Goal: Information Seeking & Learning: Learn about a topic

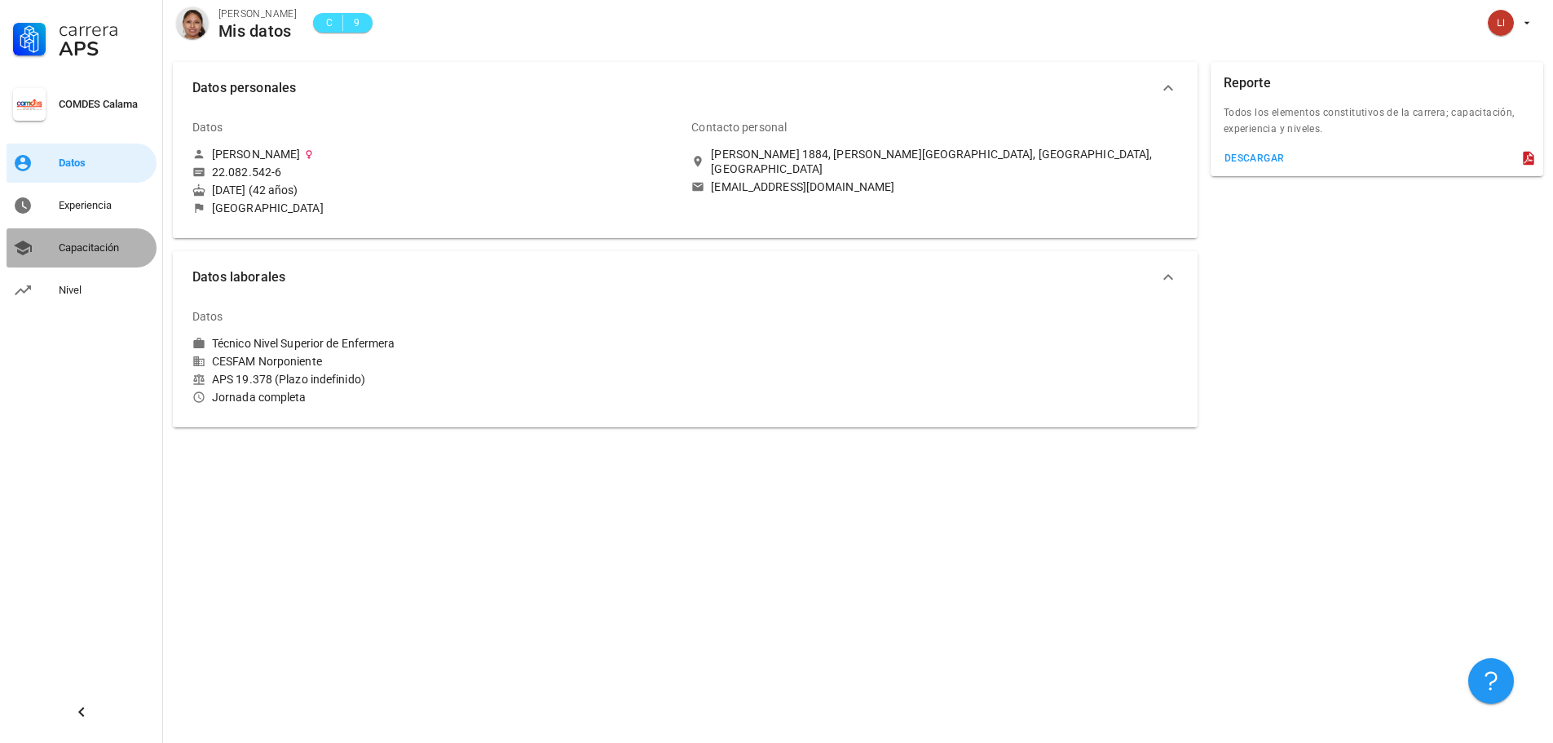
click at [57, 249] on link "Capacitación" at bounding box center [82, 247] width 150 height 39
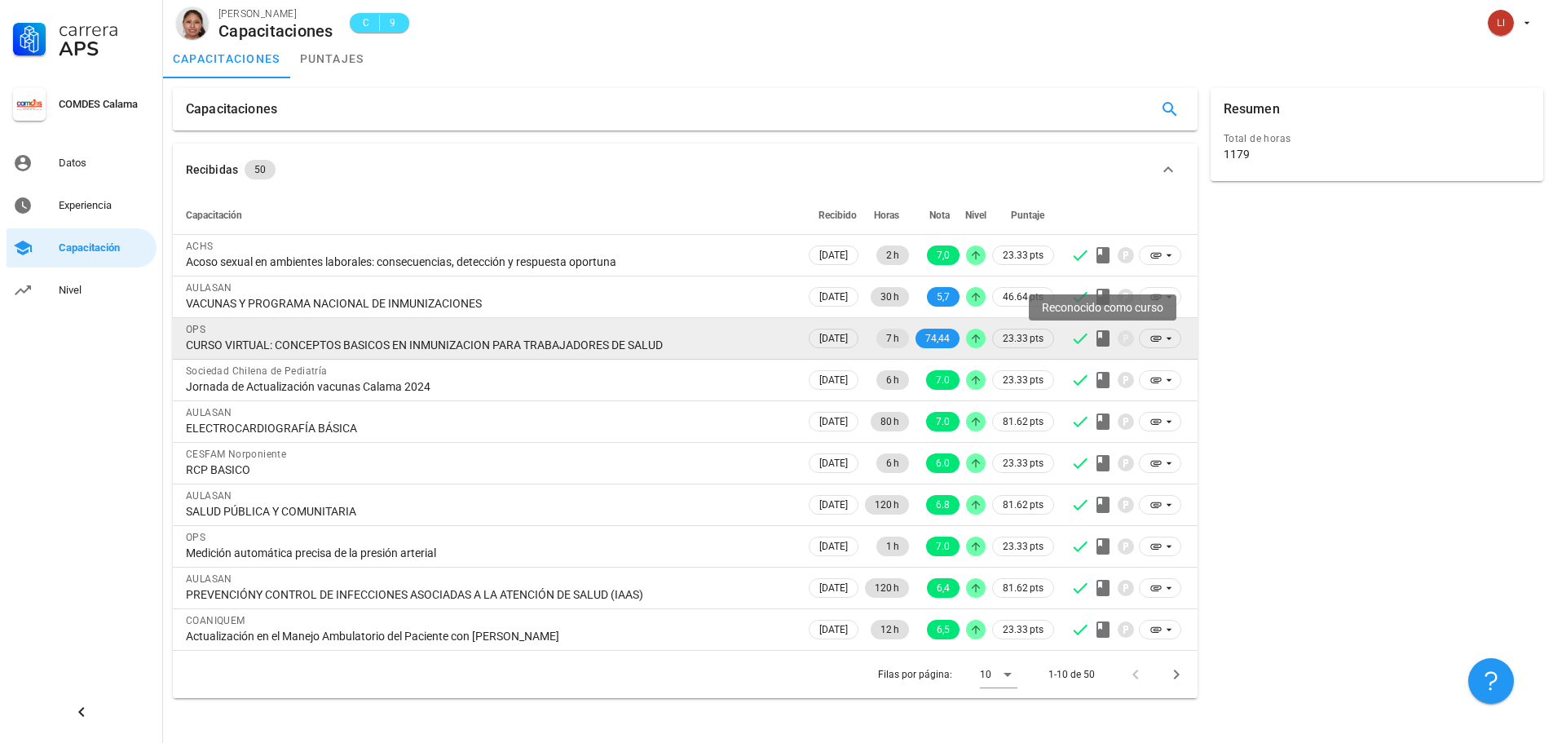
click at [1096, 335] on icon at bounding box center [1102, 338] width 13 height 16
click at [1159, 336] on icon at bounding box center [1155, 339] width 11 height 6
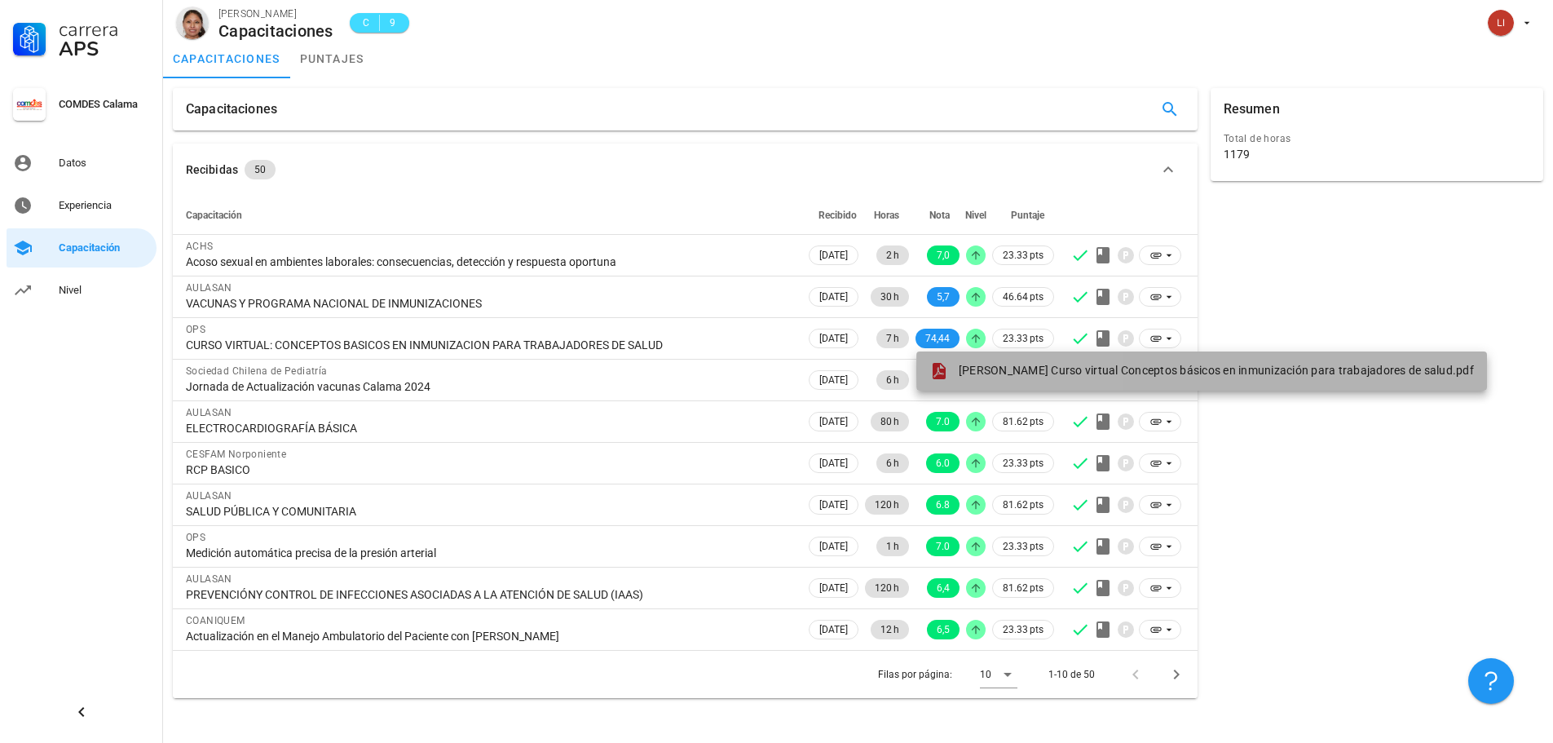
click at [1143, 371] on span "[PERSON_NAME] Curso virtual Conceptos básicos en inmunización para trabajadores…" at bounding box center [1215, 370] width 515 height 13
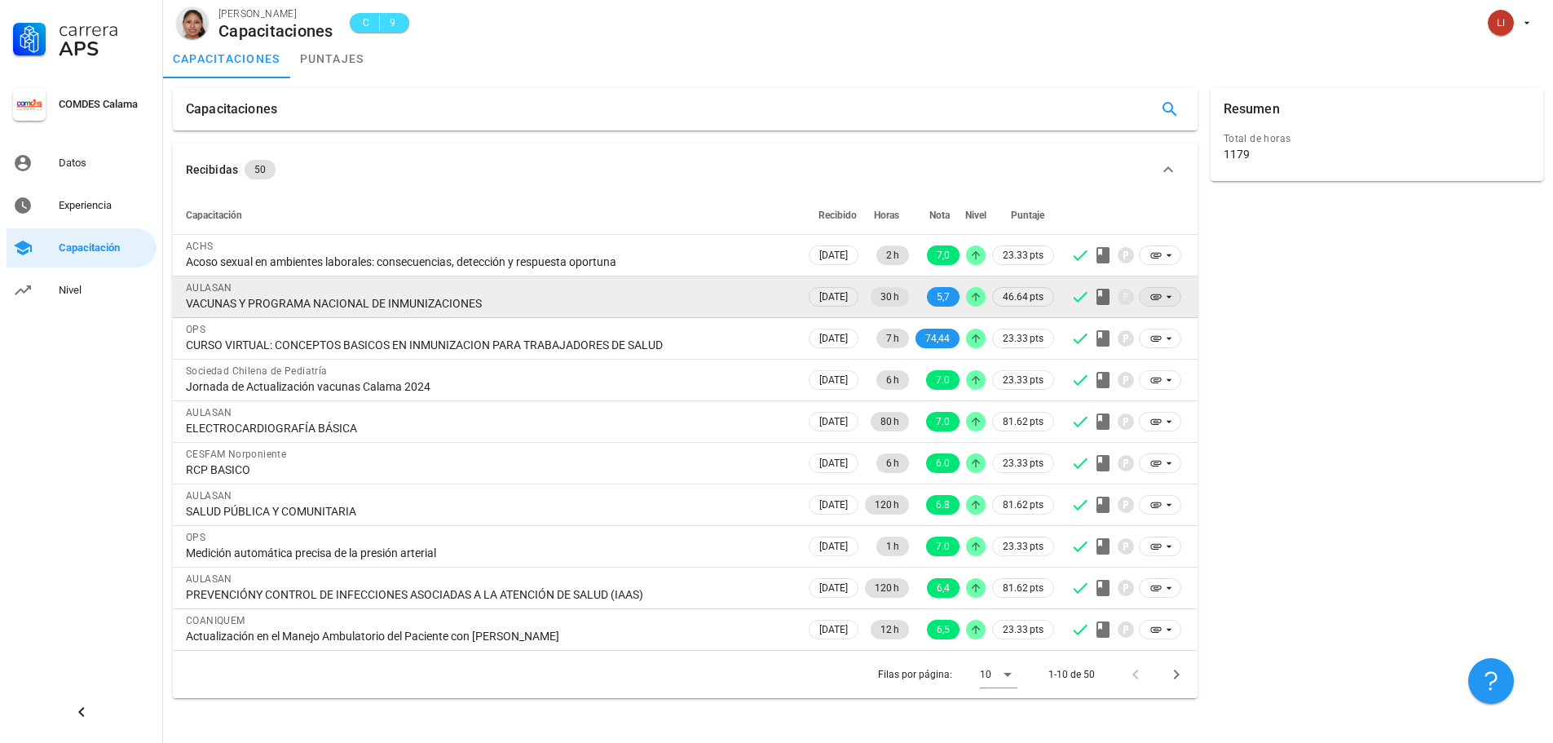
click at [1155, 293] on icon at bounding box center [1155, 296] width 13 height 13
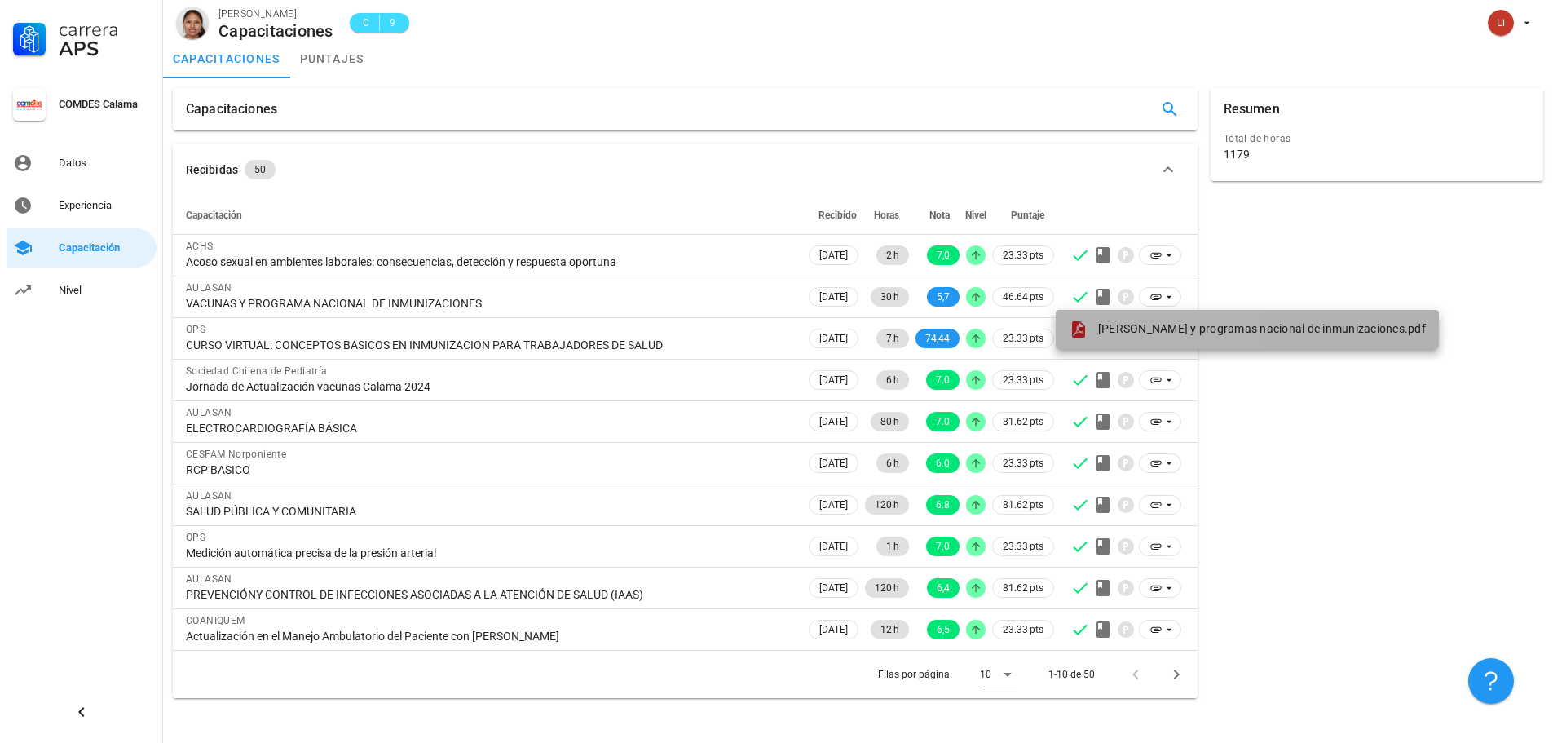
click at [1131, 325] on span "[PERSON_NAME] y programas nacional de inmunizaciones.pdf" at bounding box center [1262, 328] width 328 height 13
